Goal: Transaction & Acquisition: Purchase product/service

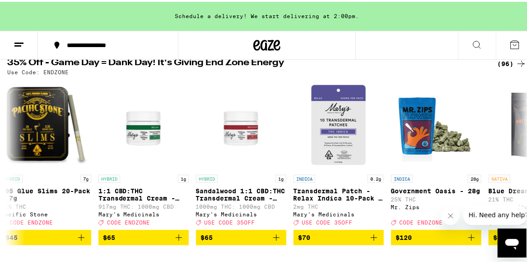
scroll to position [0, 8857]
